Goal: Task Accomplishment & Management: Manage account settings

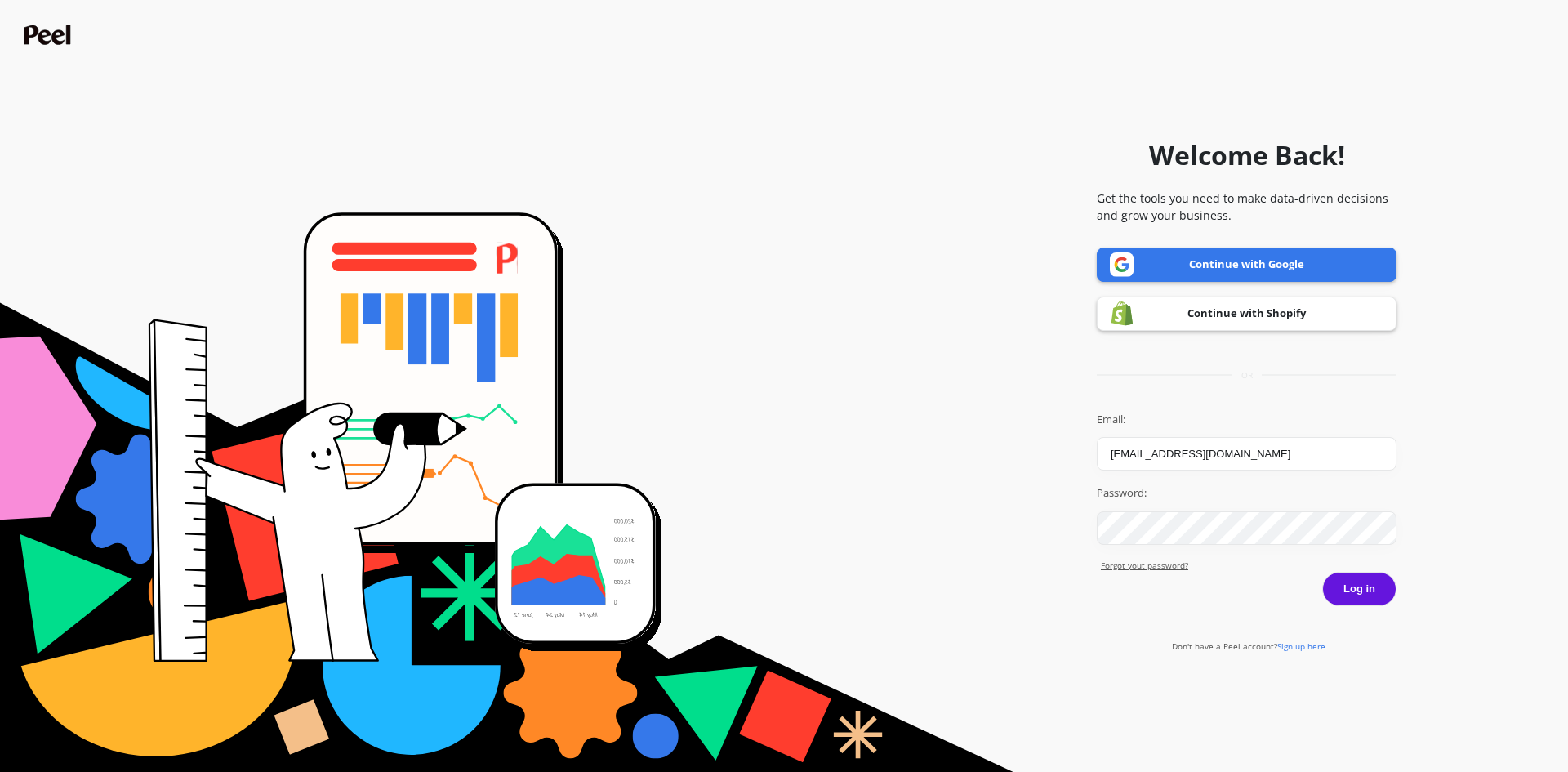
click at [1355, 586] on button "Log in" at bounding box center [1360, 589] width 75 height 35
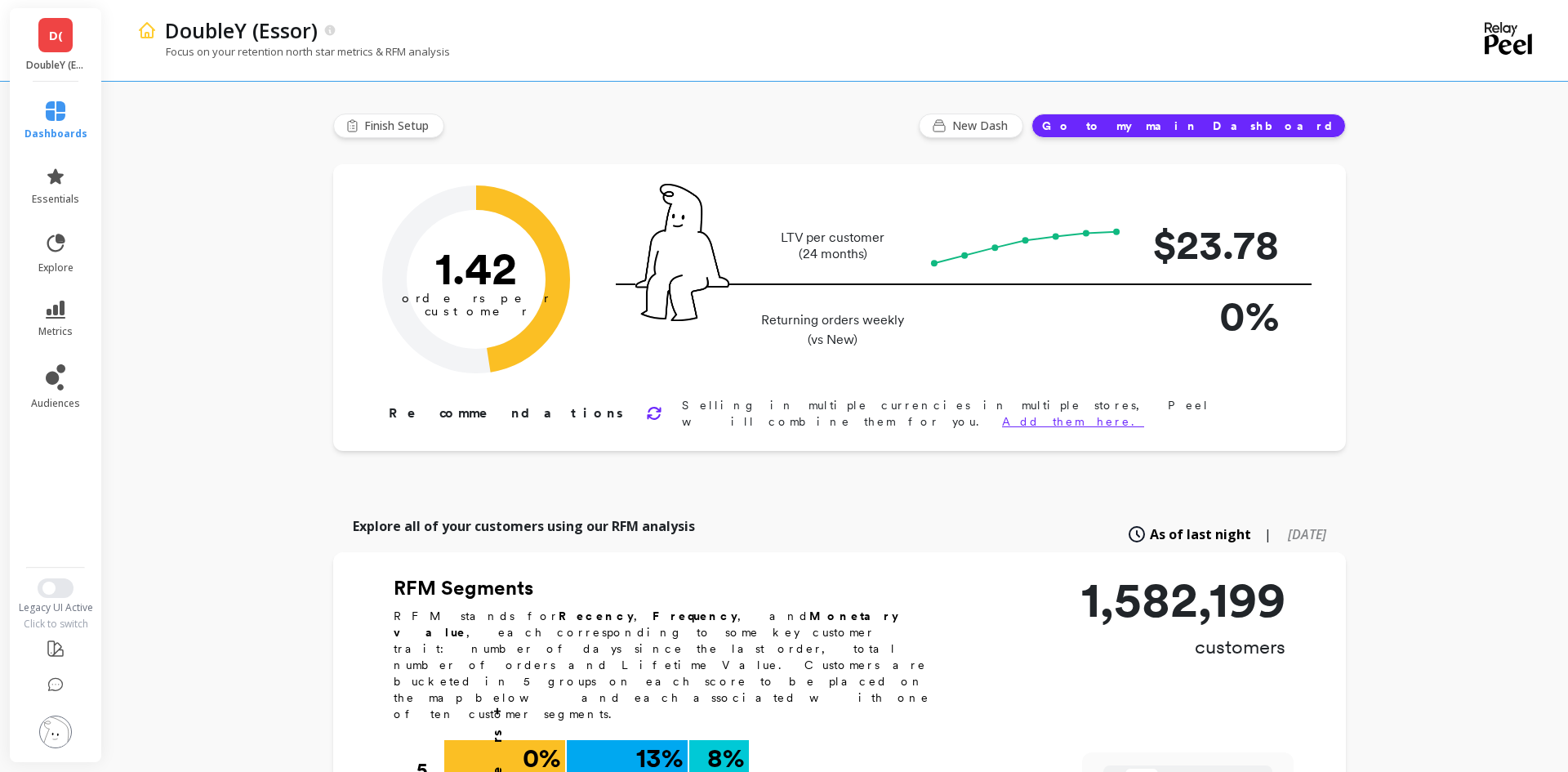
type input "Champions"
type input "125889"
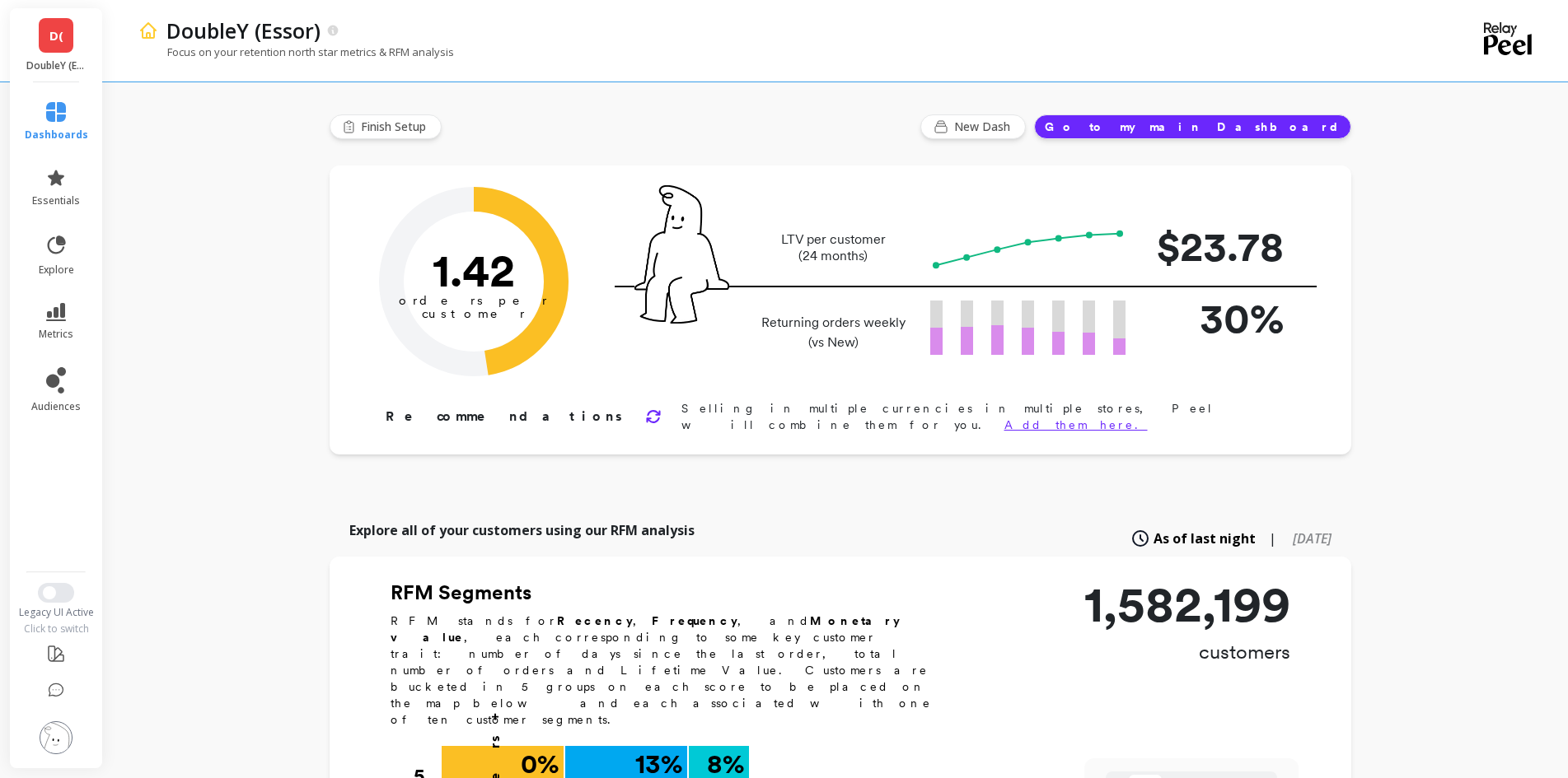
click at [58, 729] on img at bounding box center [56, 738] width 33 height 33
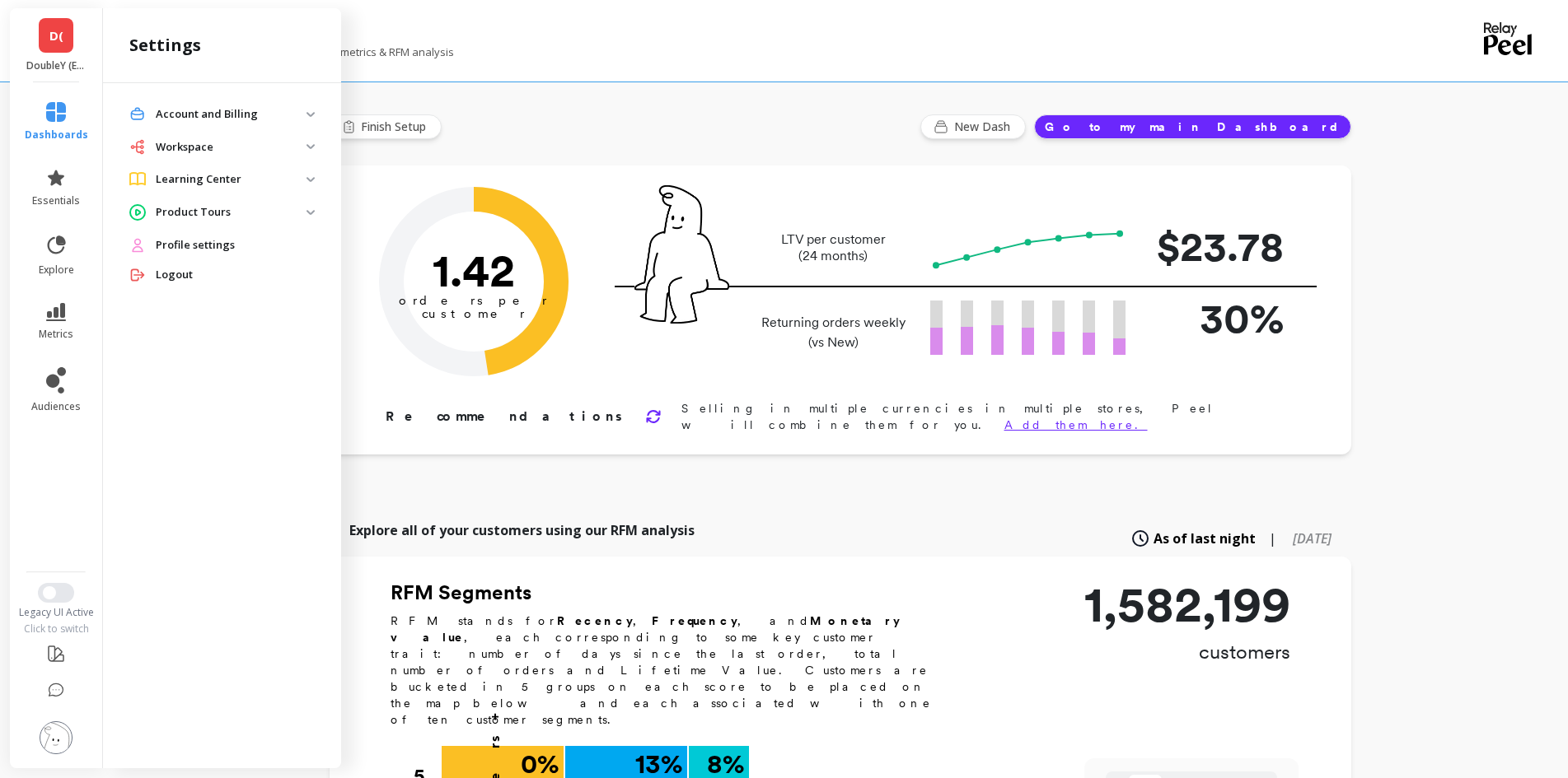
click at [306, 145] on p "Workspace" at bounding box center [231, 148] width 151 height 17
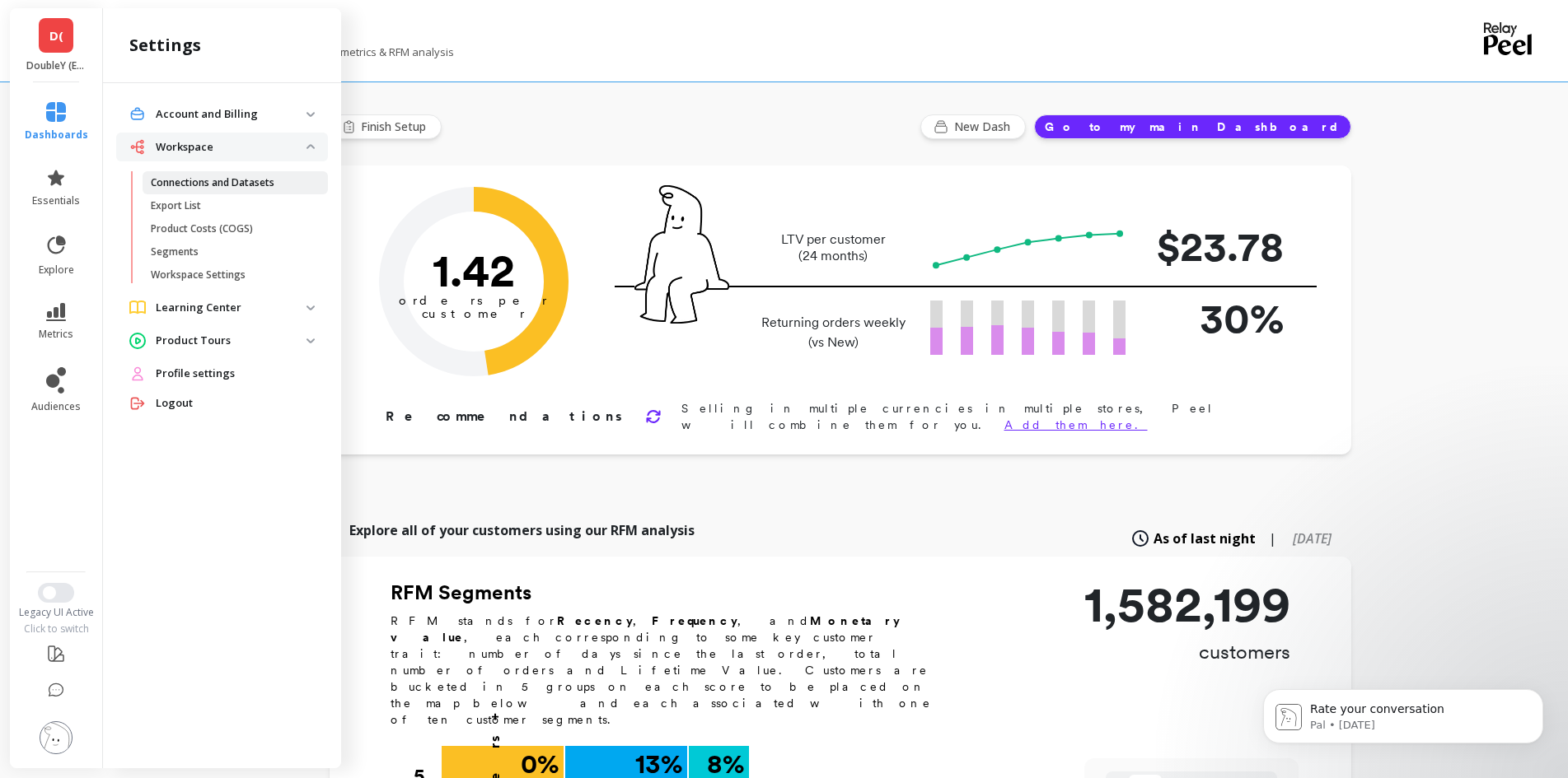
click at [274, 176] on p "Connections and Datasets" at bounding box center [212, 183] width 124 height 13
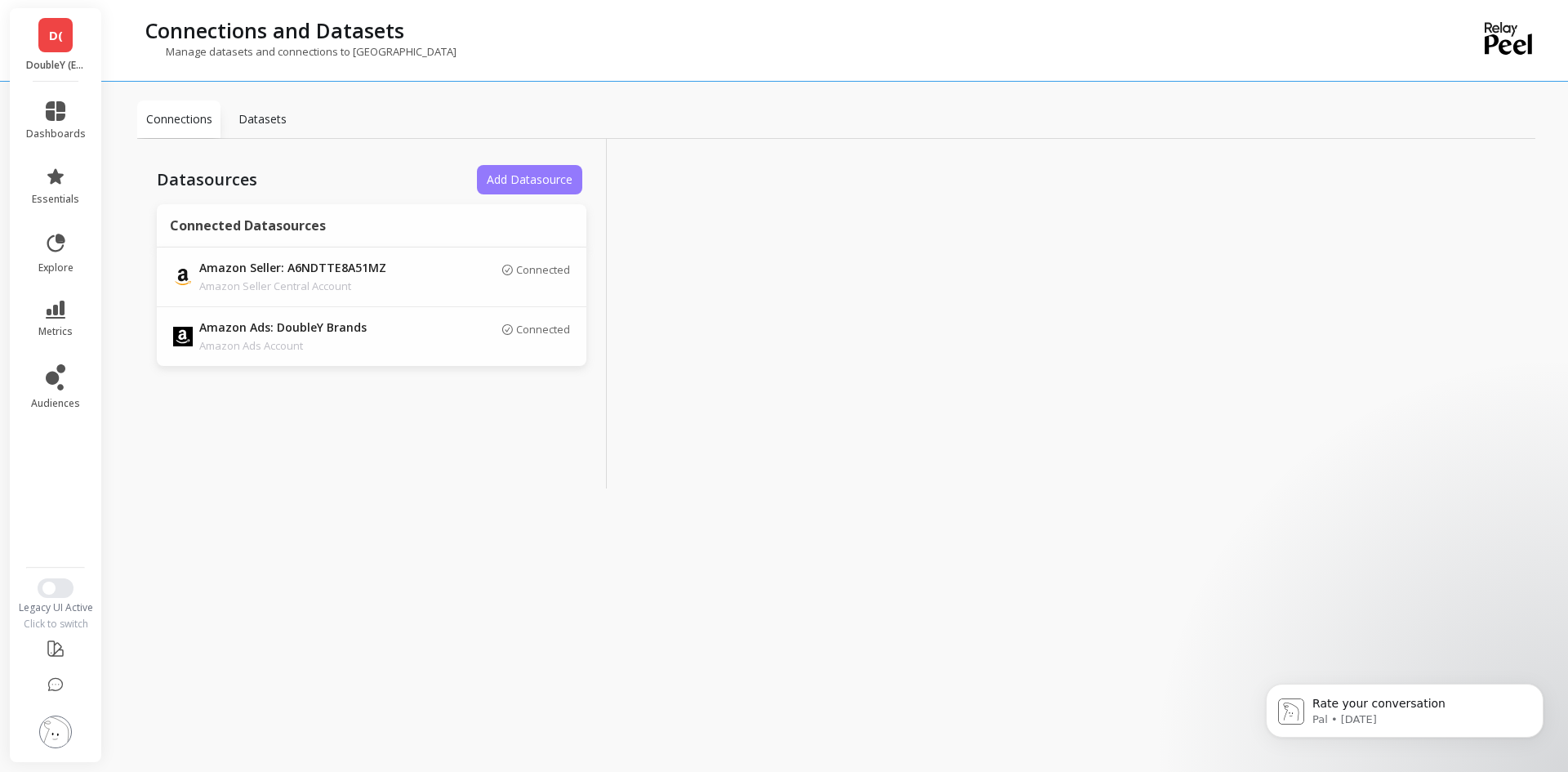
click at [532, 181] on span "Add Datasource" at bounding box center [530, 178] width 86 height 15
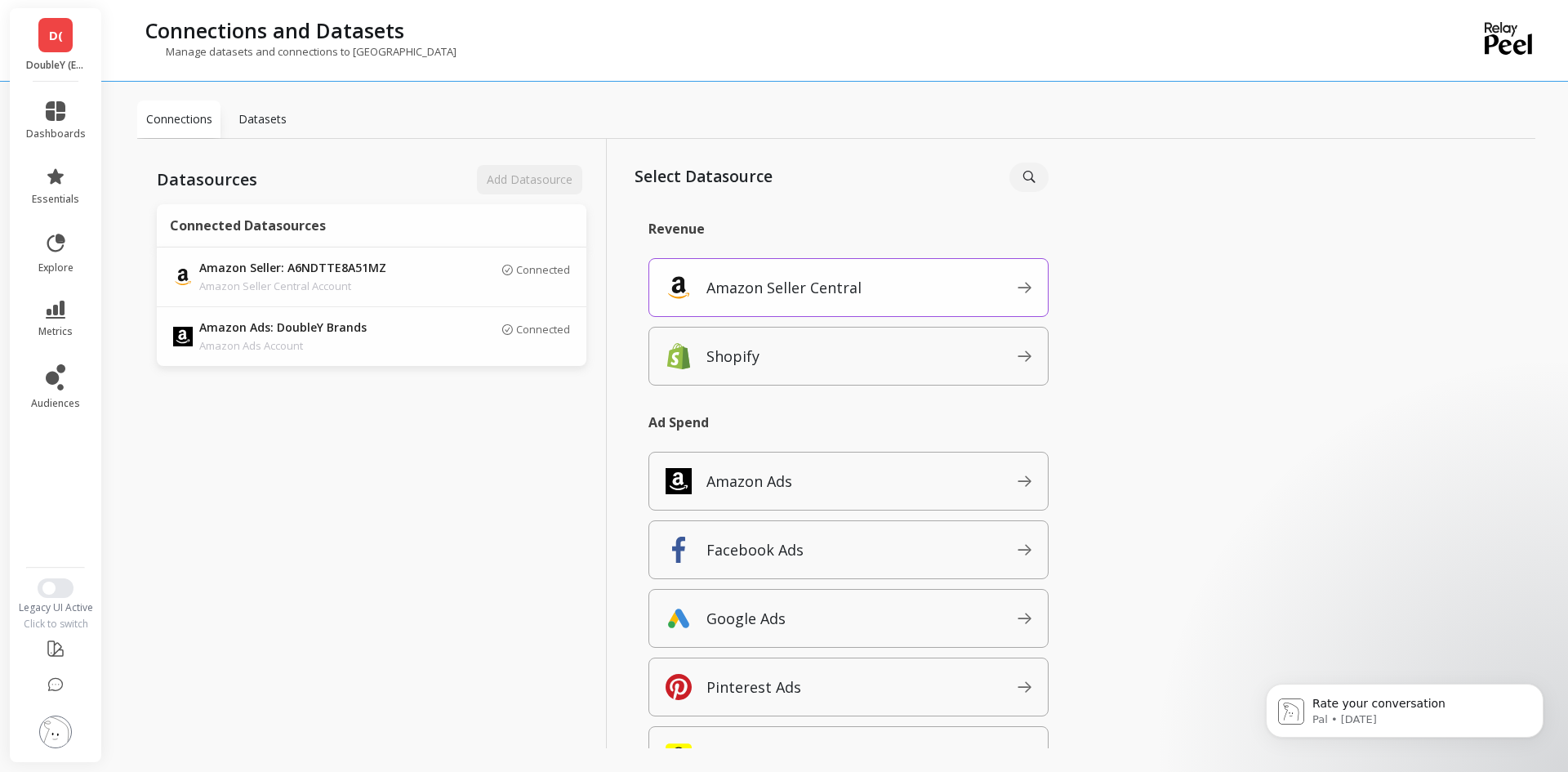
click at [794, 291] on p "Amazon Seller Central" at bounding box center [784, 287] width 156 height 23
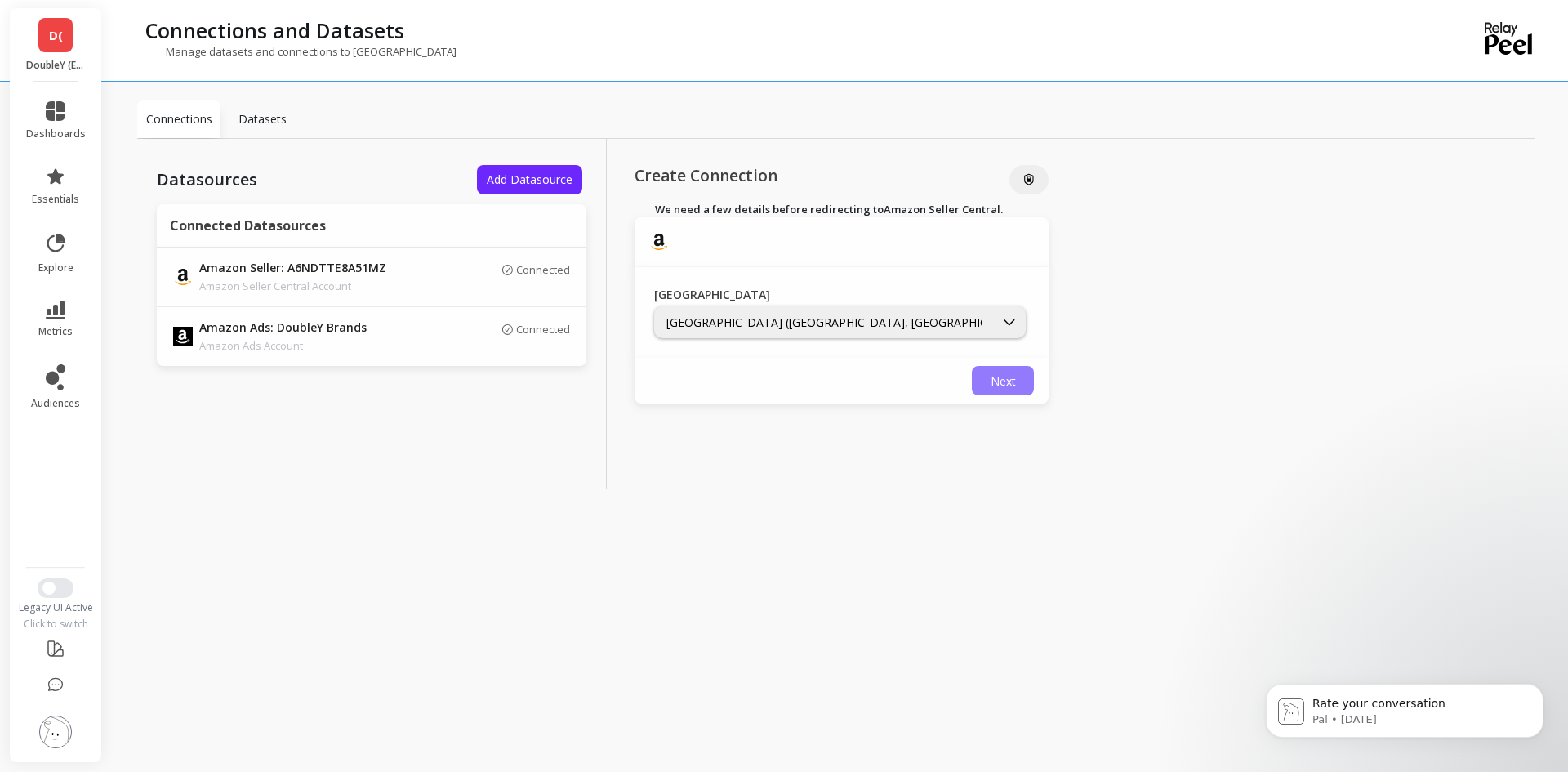
click at [1000, 379] on span "Next" at bounding box center [1004, 381] width 25 height 15
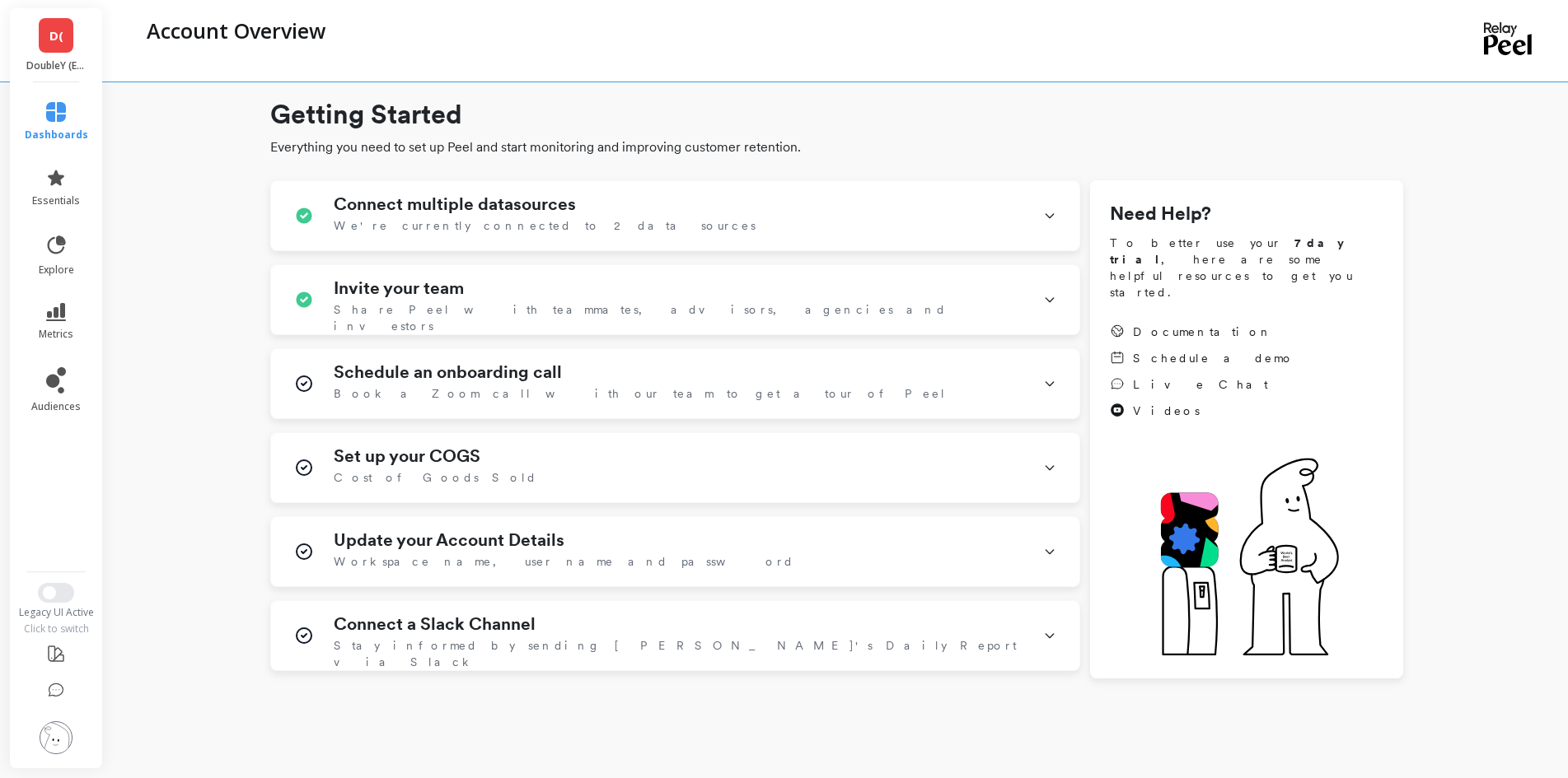
click at [58, 35] on span "D(" at bounding box center [56, 36] width 14 height 19
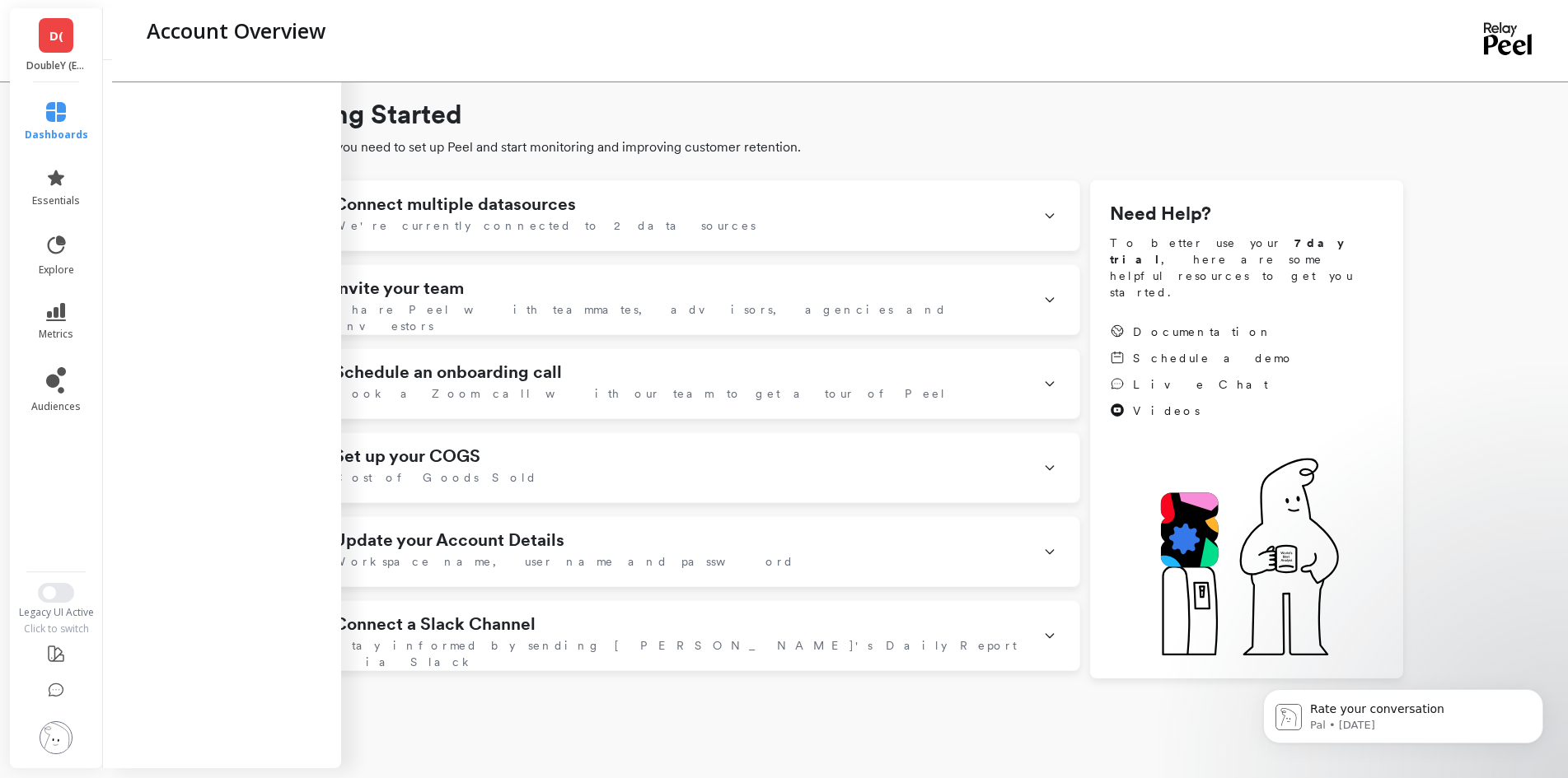
click at [844, 103] on h1 "Getting Started" at bounding box center [836, 114] width 1133 height 39
click at [1034, 221] on div "Connect multiple datasources We're currently connected to 2 data sources" at bounding box center [675, 215] width 809 height 69
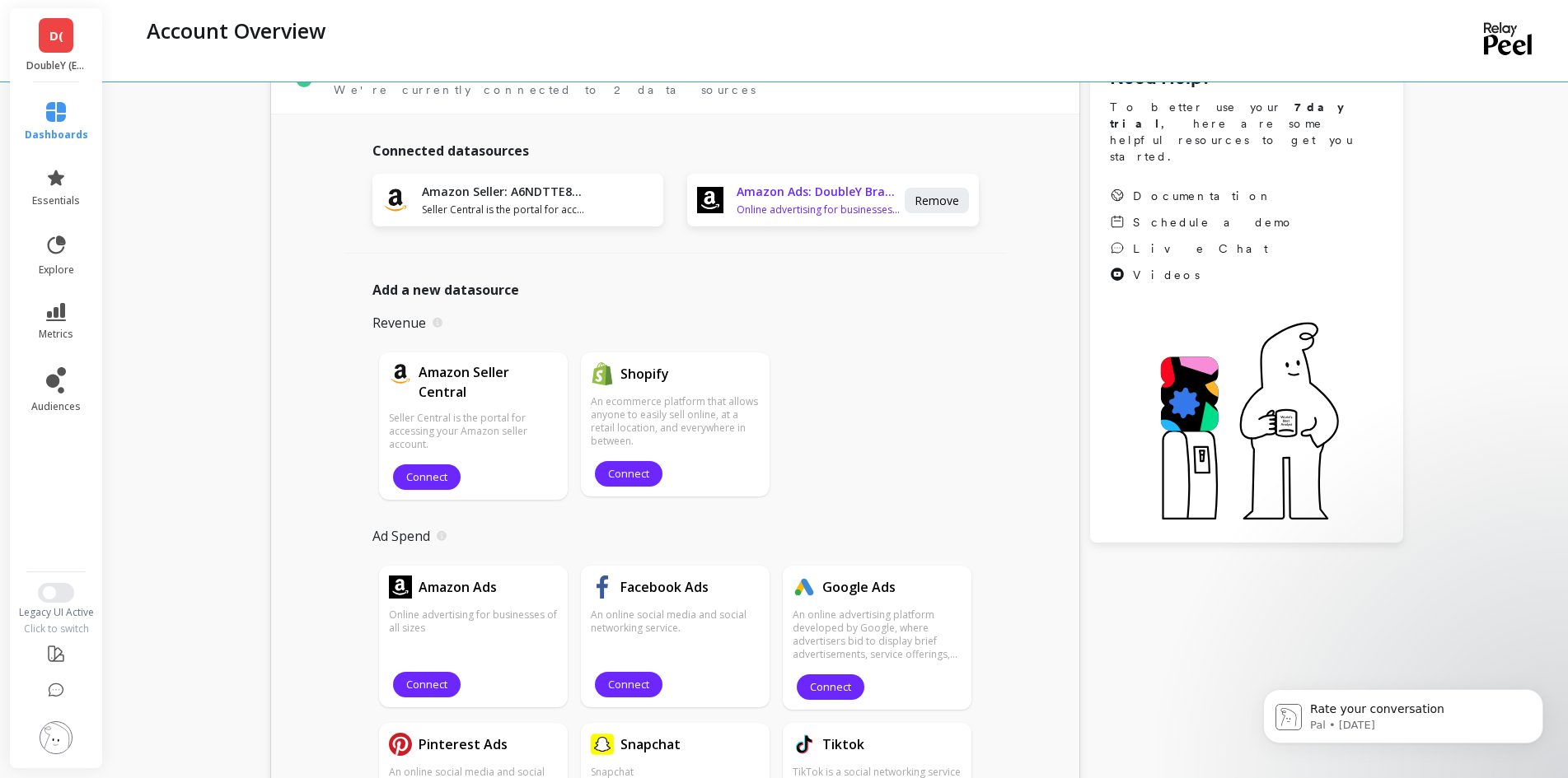
scroll to position [165, 0]
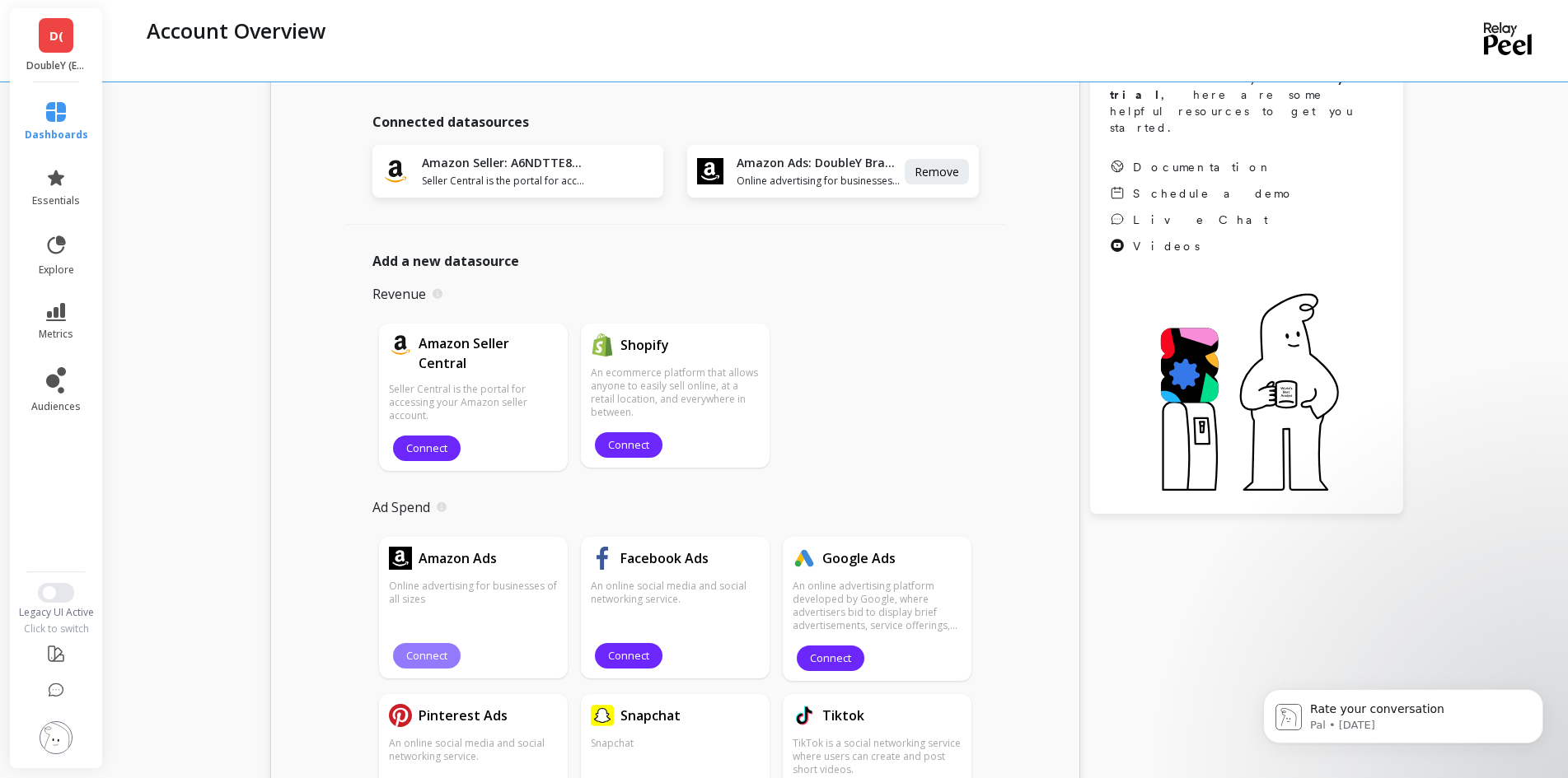
click at [431, 658] on span "Connect" at bounding box center [426, 655] width 41 height 16
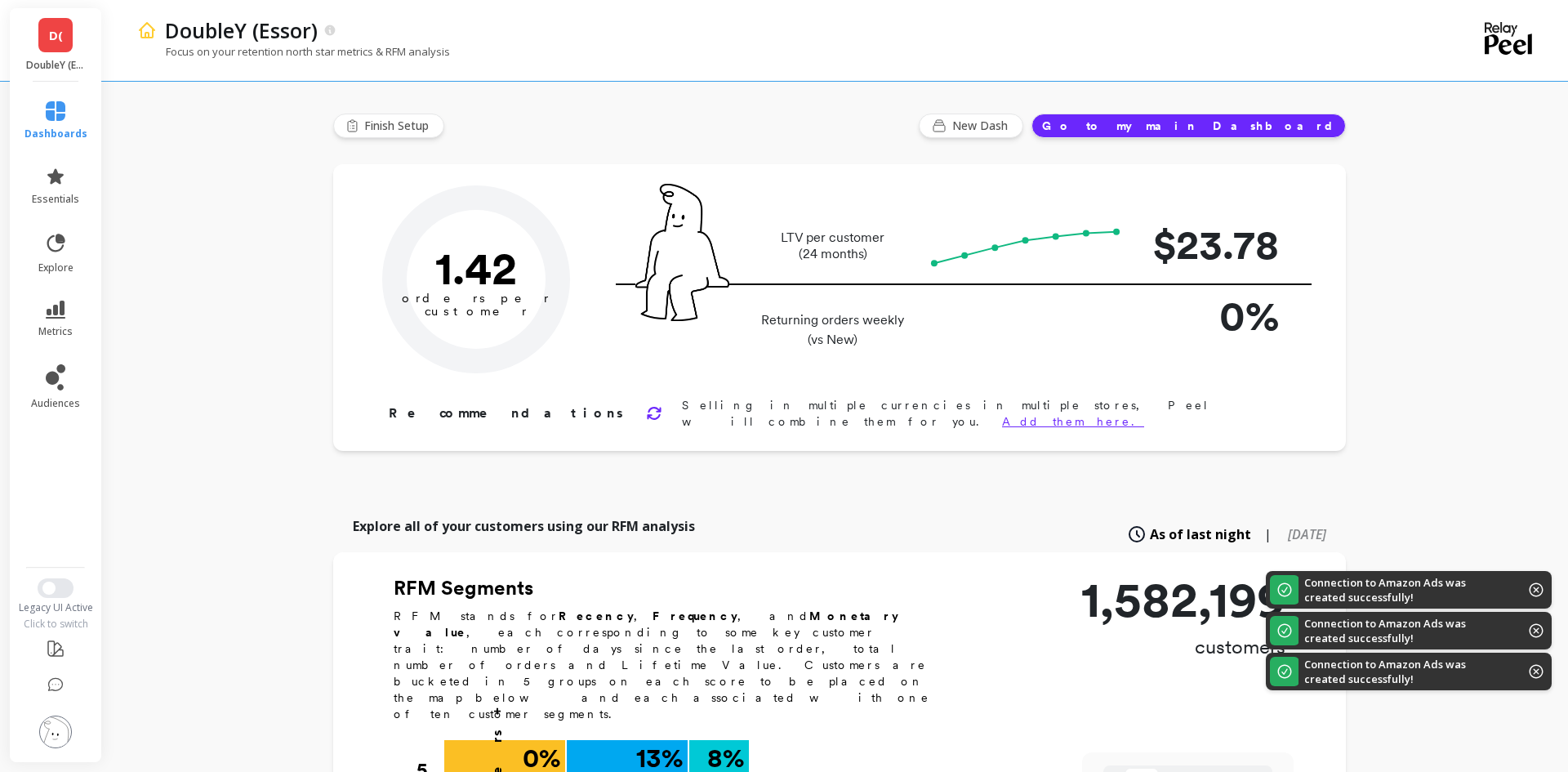
type input "Champions"
type input "125889"
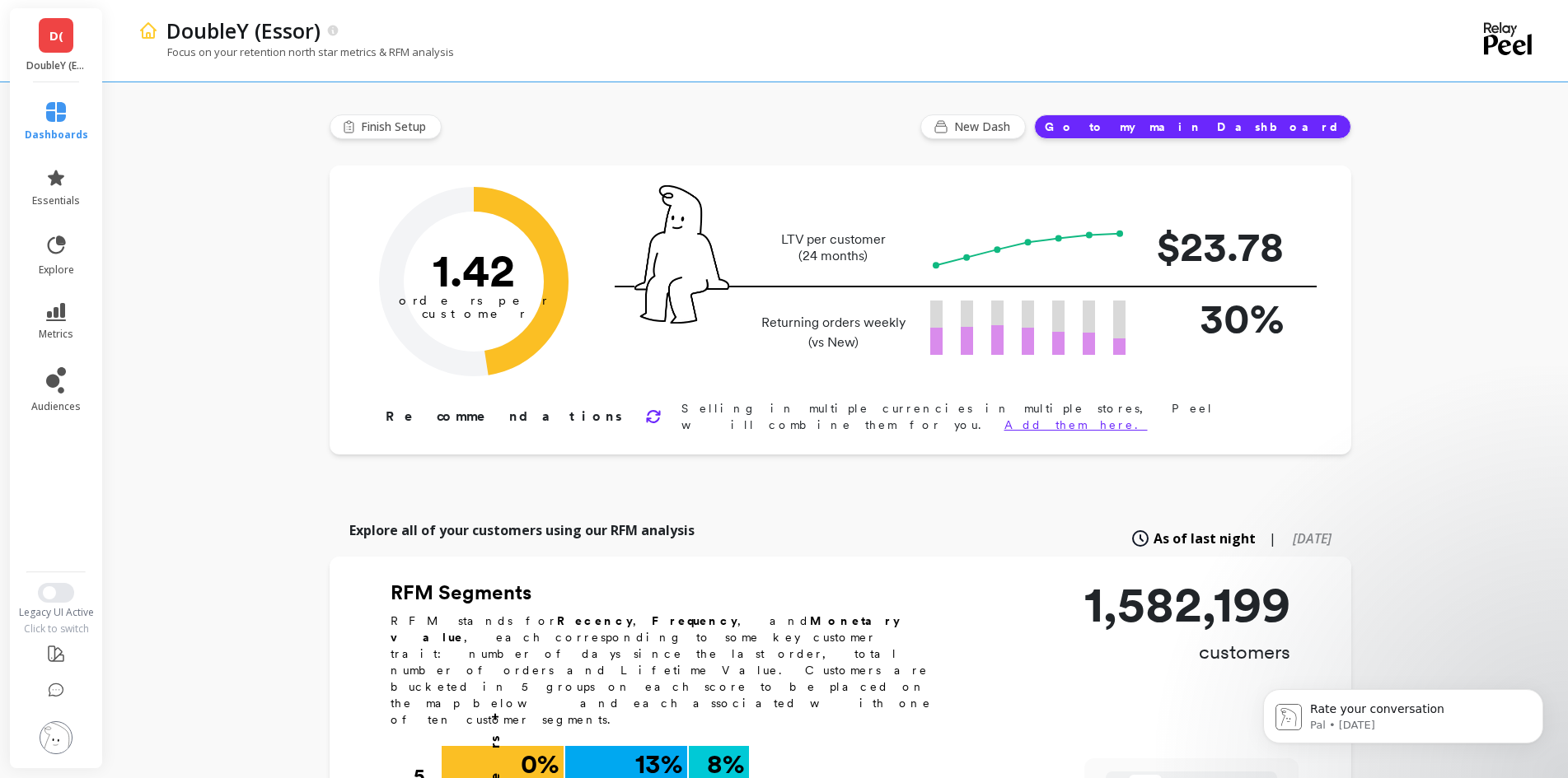
drag, startPoint x: 42, startPoint y: 738, endPoint x: 61, endPoint y: 735, distance: 19.2
click at [42, 738] on img at bounding box center [56, 738] width 33 height 33
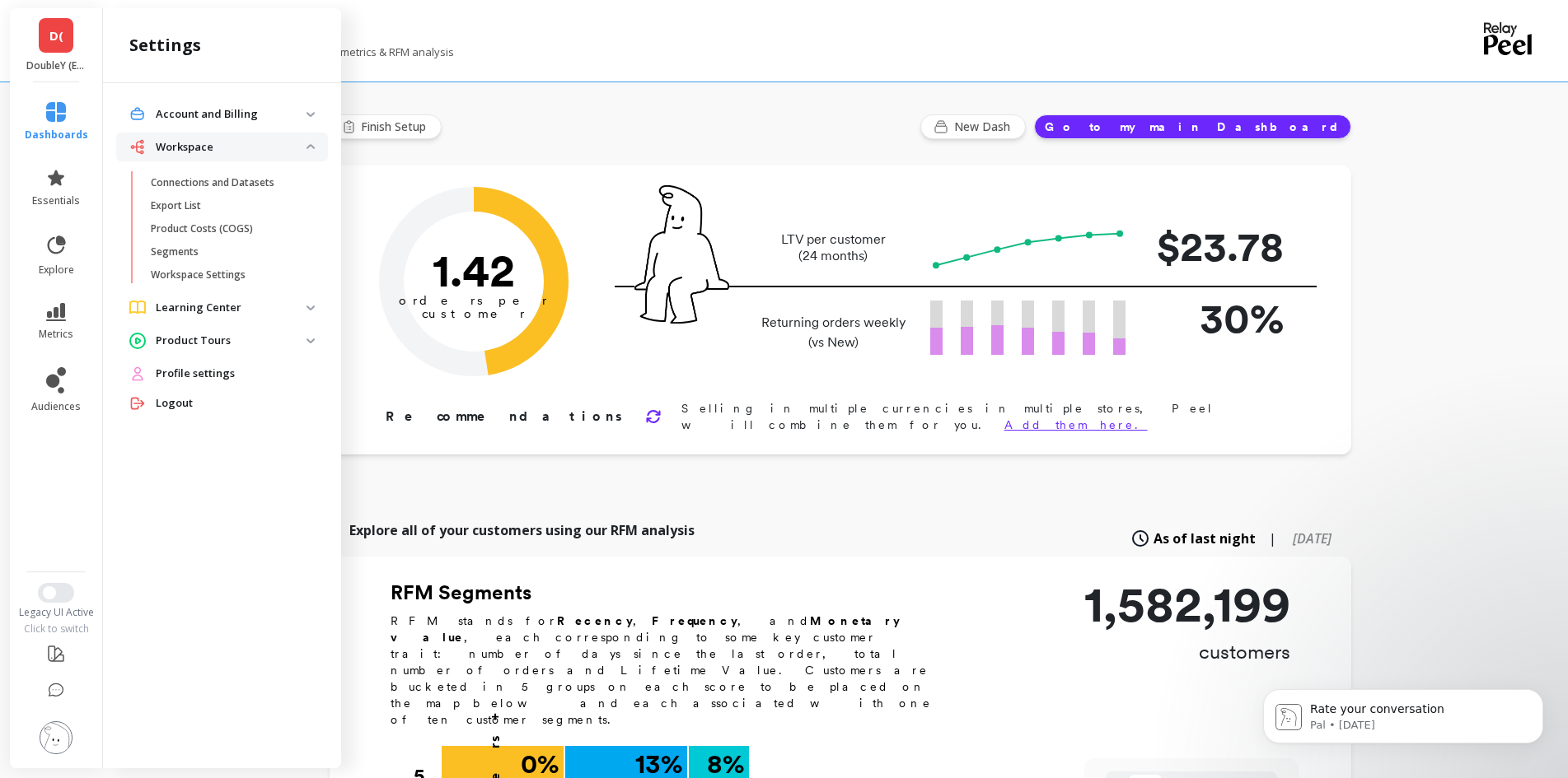
click at [218, 182] on p "Connections and Datasets" at bounding box center [212, 183] width 124 height 13
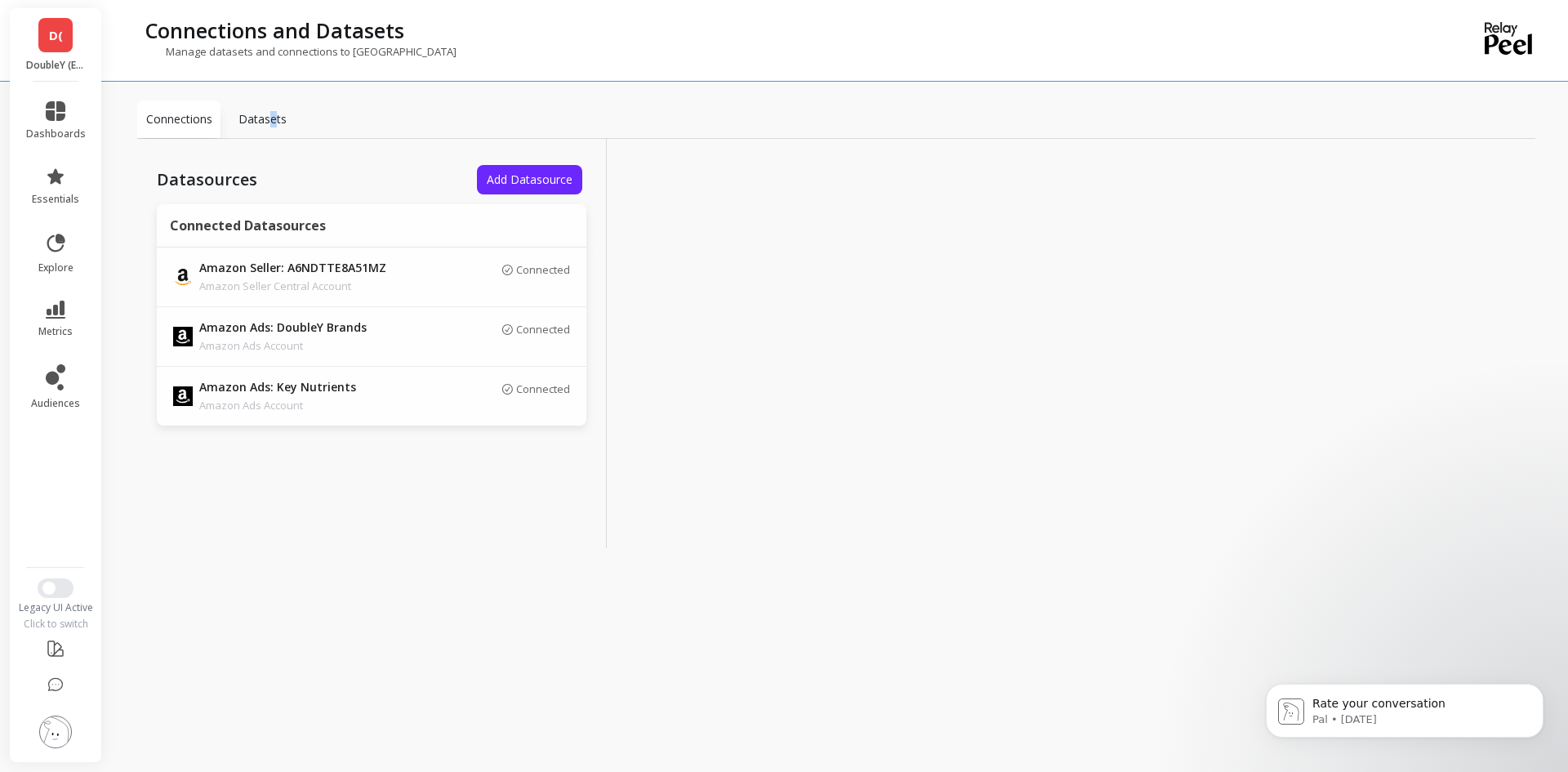
click at [271, 125] on p "Datasets" at bounding box center [262, 119] width 48 height 16
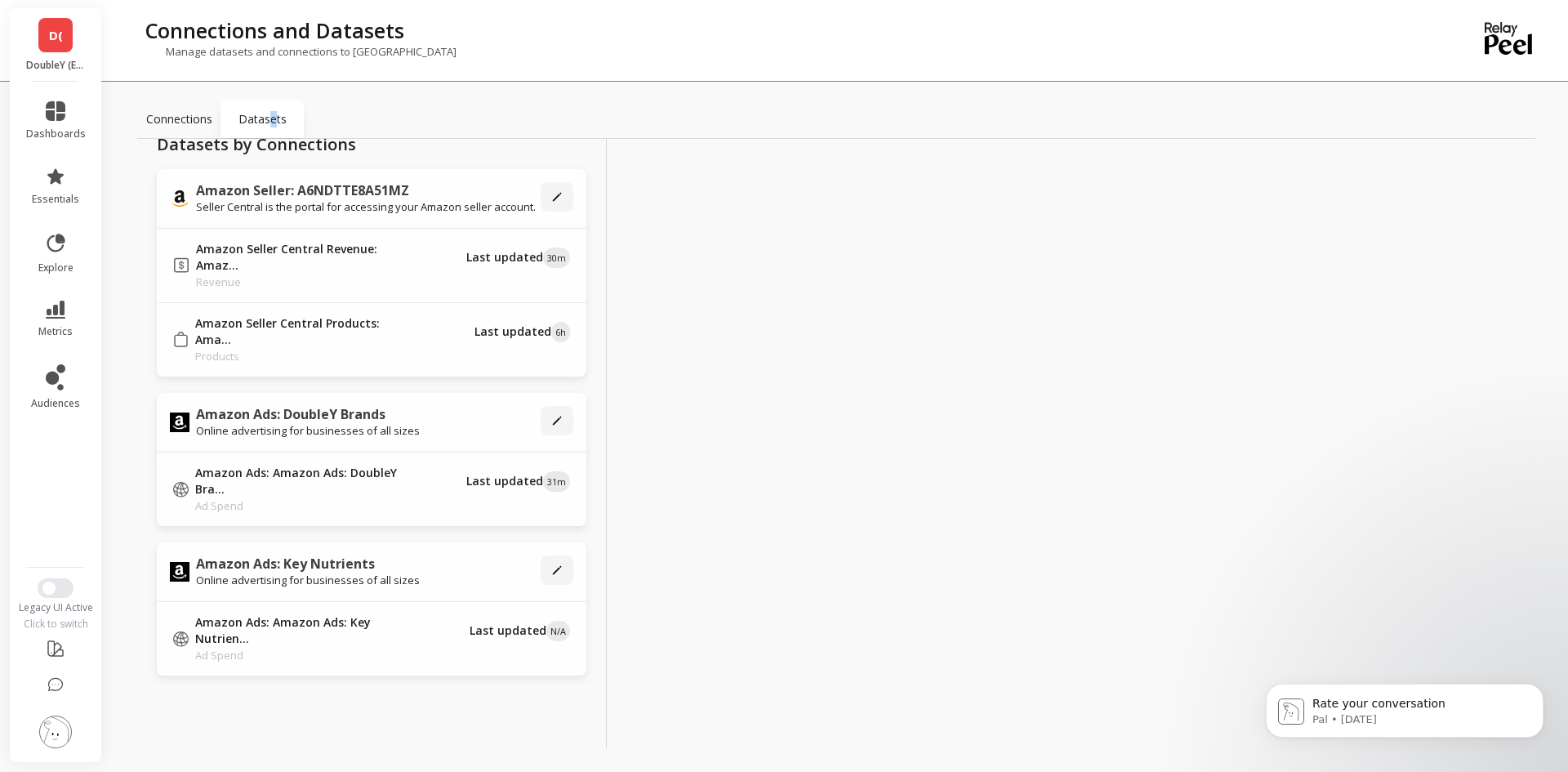
scroll to position [229, 0]
drag, startPoint x: 175, startPoint y: 118, endPoint x: 238, endPoint y: 120, distance: 63.0
click at [173, 117] on p "Connections" at bounding box center [179, 119] width 66 height 16
